Goal: Task Accomplishment & Management: Manage account settings

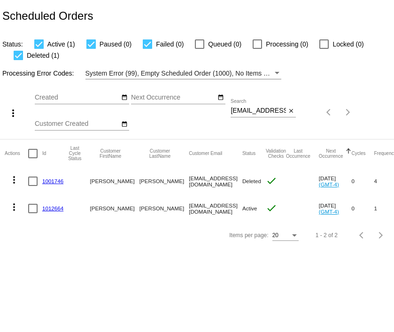
click at [50, 208] on link "1012664" at bounding box center [52, 208] width 21 height 6
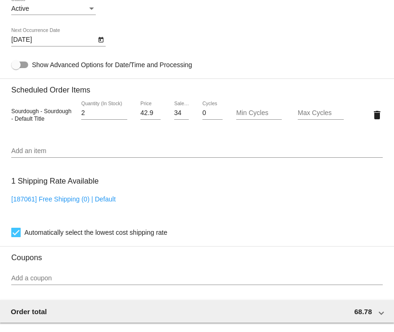
scroll to position [505, 0]
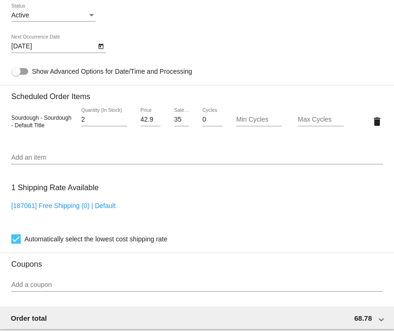
click at [183, 122] on input "35" at bounding box center [181, 120] width 15 height 8
click at [181, 123] on input "35" at bounding box center [181, 120] width 15 height 8
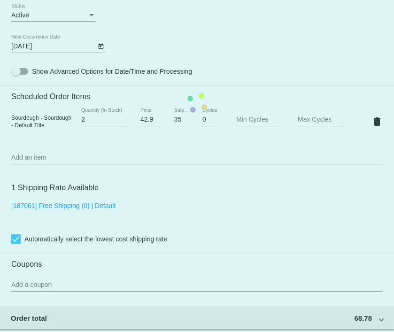
click at [183, 132] on mat-card "Customer 6178401: Sandra Samson sandrasamson12@yahoo.com Customer Shipping Ente…" at bounding box center [197, 103] width 394 height 947
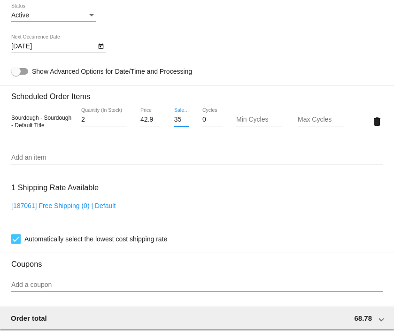
drag, startPoint x: 174, startPoint y: 123, endPoint x: 49, endPoint y: 136, distance: 126.2
click at [49, 135] on div "Sourdough - Sourdough - Default Title 2 Quantity (In Stock) 42.99 Price 35 Sale…" at bounding box center [197, 121] width 372 height 27
click at [189, 160] on mat-card "Customer 6178401: Sandra Samson sandrasamson12@yahoo.com Customer Shipping Ente…" at bounding box center [197, 103] width 394 height 947
drag, startPoint x: 175, startPoint y: 122, endPoint x: 233, endPoint y: 141, distance: 60.9
click at [233, 141] on div "Sourdough - Sourdough - Default Title 2 Quantity (In Stock) 42.99 Price 35 Sale…" at bounding box center [197, 121] width 372 height 41
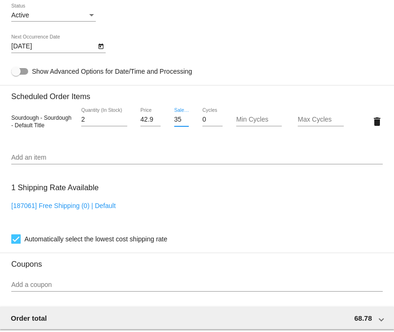
click at [174, 124] on input "35" at bounding box center [181, 120] width 15 height 8
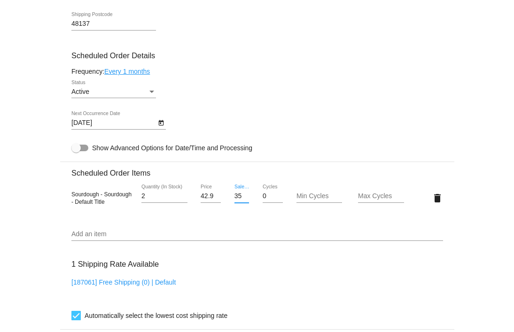
scroll to position [430, 0]
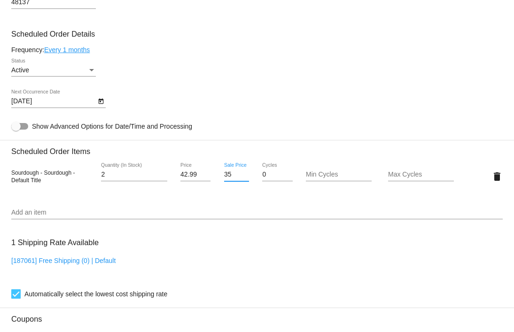
click at [229, 179] on input "35" at bounding box center [236, 175] width 25 height 8
click at [245, 207] on mat-card "Customer 6178401: Sandra Samson sandrasamson12@yahoo.com Customer Shipping Ente…" at bounding box center [257, 155] width 514 height 940
click at [229, 179] on input "35" at bounding box center [236, 175] width 25 height 8
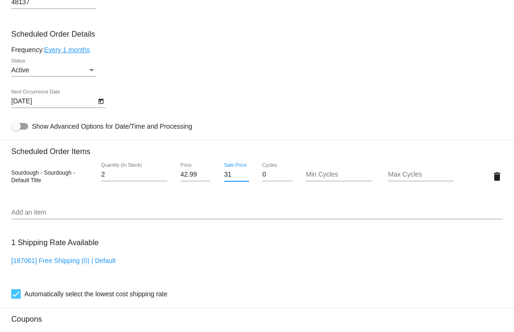
type input "31.5"
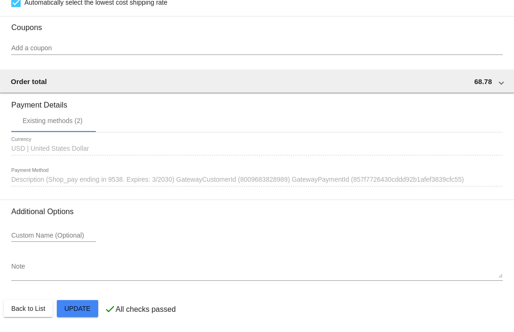
scroll to position [728, 0]
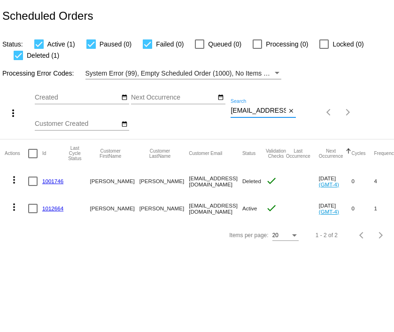
click at [246, 109] on input "sandrasamson12@yahoo.com" at bounding box center [258, 111] width 55 height 8
paste input "[EMAIL_ADDRESS][DOMAIN_NAME]"
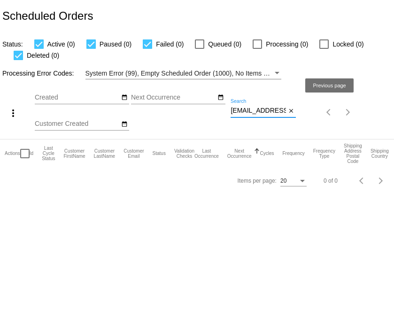
click at [329, 112] on div "more_vert Aug Jan Feb Mar Apr 1" at bounding box center [197, 109] width 394 height 60
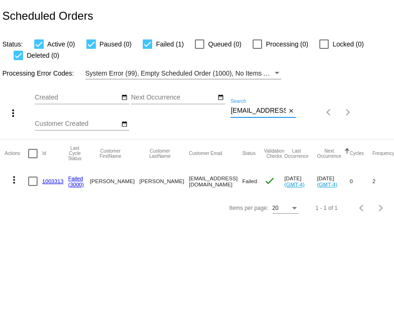
type input "[EMAIL_ADDRESS][DOMAIN_NAME]"
click at [55, 181] on link "1003313" at bounding box center [52, 181] width 21 height 6
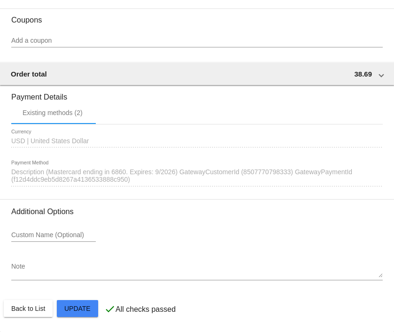
scroll to position [859, 0]
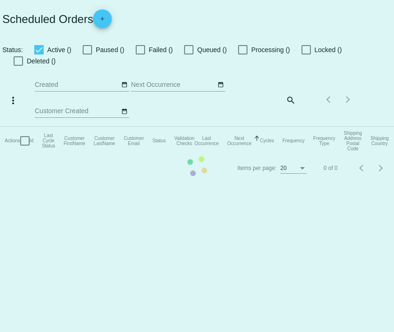
checkbox input "true"
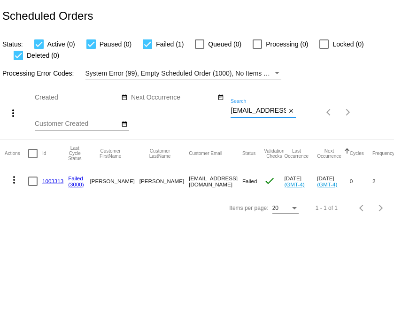
click at [259, 114] on input "[EMAIL_ADDRESS][DOMAIN_NAME]" at bounding box center [258, 111] width 55 height 8
paste input "marybridendesign@gmail.com"
type input "marybridendesign@gmail.com"
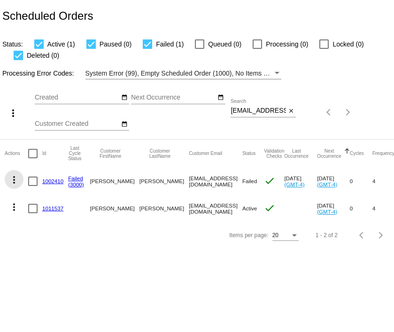
click at [16, 180] on mat-icon "more_vert" at bounding box center [13, 179] width 11 height 11
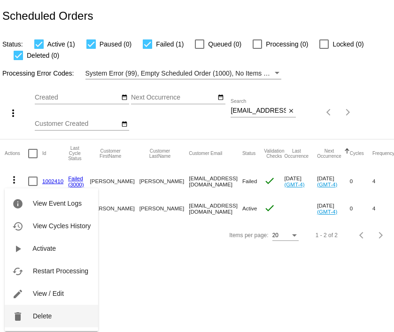
click at [26, 320] on button "delete Delete" at bounding box center [52, 316] width 94 height 23
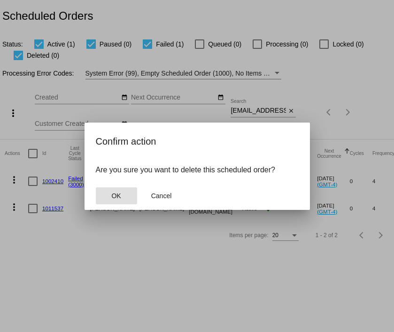
click at [116, 193] on span "OK" at bounding box center [115, 196] width 9 height 8
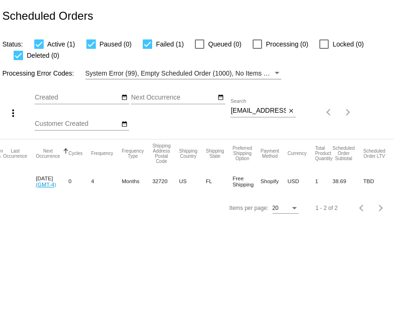
scroll to position [0, 282]
click at [151, 45] on label "Failed (1)" at bounding box center [163, 44] width 41 height 11
click at [148, 49] on input "Failed (1)" at bounding box center [147, 49] width 0 height 0
checkbox input "false"
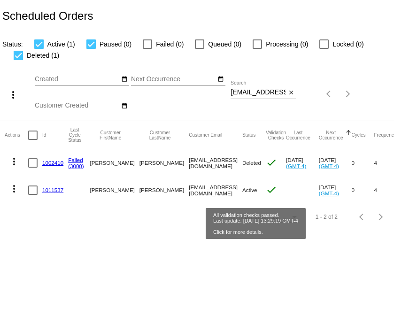
scroll to position [0, 0]
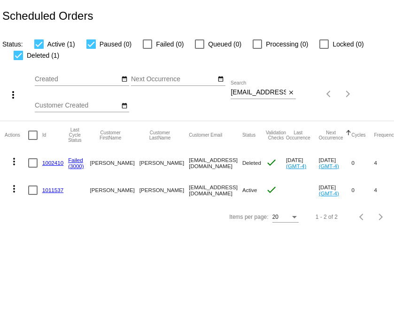
click at [54, 189] on link "1011537" at bounding box center [52, 190] width 21 height 6
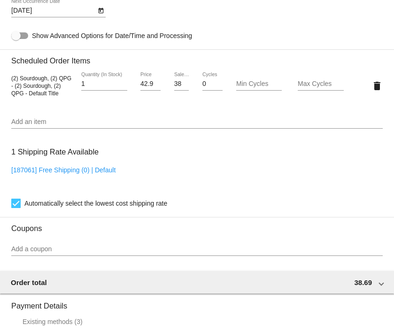
scroll to position [458, 0]
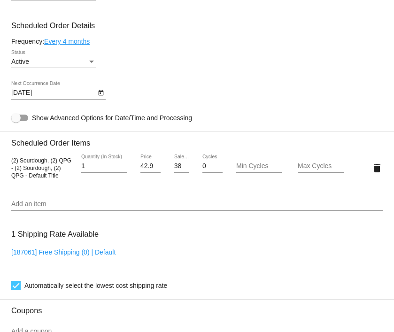
click at [179, 168] on input "38.69" at bounding box center [181, 167] width 15 height 8
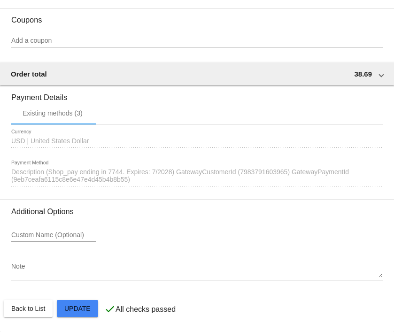
scroll to position [754, 0]
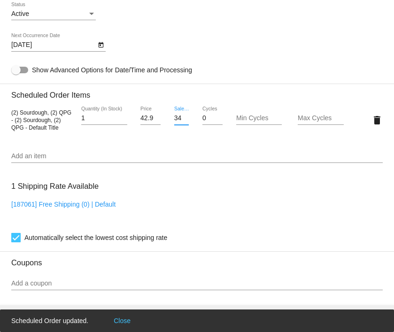
scroll to position [512, 0]
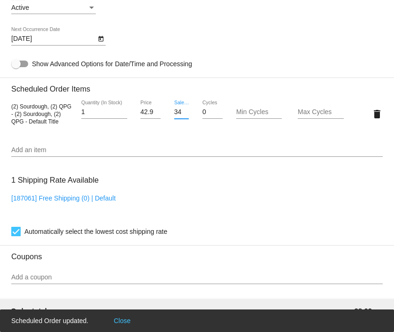
type input "34.82"
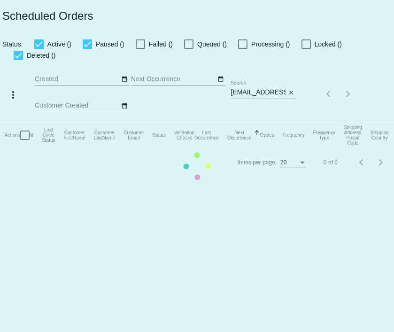
click at [256, 121] on mat-table "Actions Id Last Cycle Status Customer FirstName Customer LastName Customer Emai…" at bounding box center [204, 135] width 409 height 28
click at [256, 83] on app-dashboard-scheduled-orders "Scheduled Orders Status: Active () Paused () Failed () Queued () Processing () …" at bounding box center [197, 88] width 394 height 176
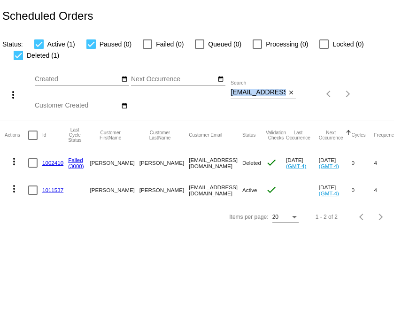
click at [256, 83] on div "marybridendesign@gmail.com Search" at bounding box center [258, 90] width 55 height 18
click at [256, 92] on input "marybridendesign@gmail.com" at bounding box center [258, 93] width 55 height 8
paste input "[EMAIL_ADDRESS][DOMAIN_NAME]"
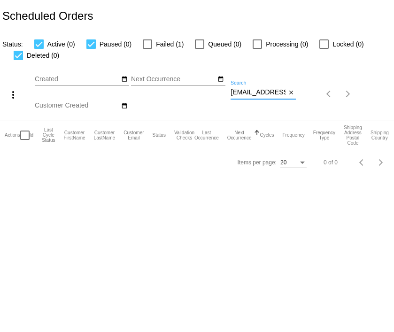
type input "[EMAIL_ADDRESS][DOMAIN_NAME]"
click at [149, 47] on div at bounding box center [147, 43] width 9 height 9
click at [148, 49] on input "Failed (1)" at bounding box center [147, 49] width 0 height 0
checkbox input "true"
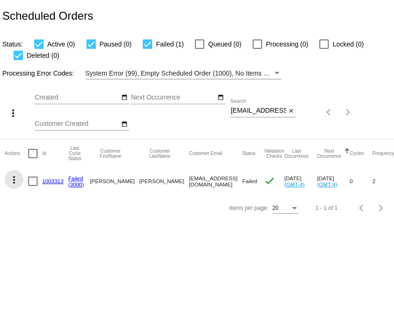
click at [16, 181] on mat-icon "more_vert" at bounding box center [13, 179] width 11 height 11
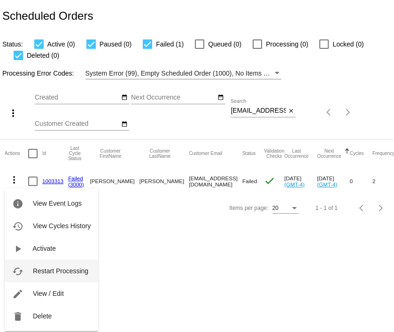
click at [35, 275] on button "cached Restart Processing" at bounding box center [52, 271] width 94 height 23
